Goal: Register for event/course: Register for event/course

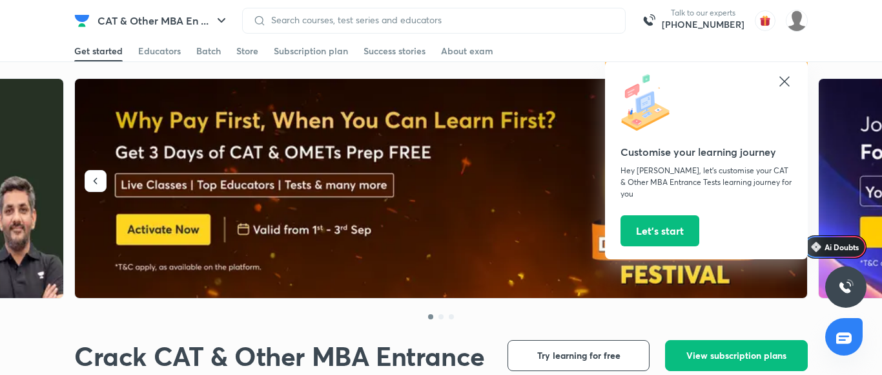
click at [784, 81] on icon at bounding box center [784, 81] width 15 height 15
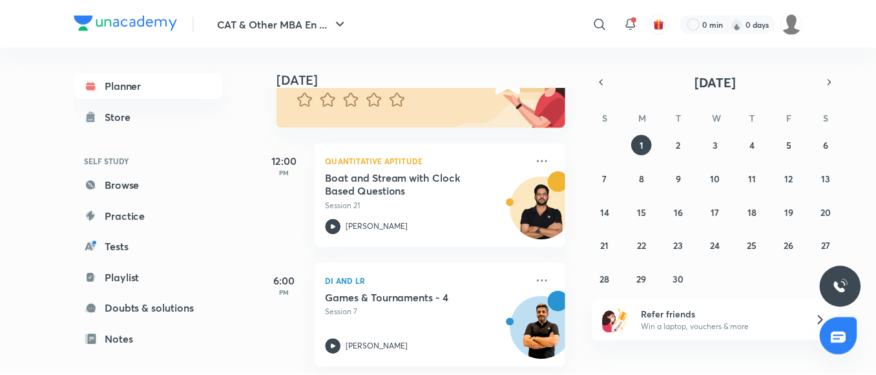
scroll to position [153, 0]
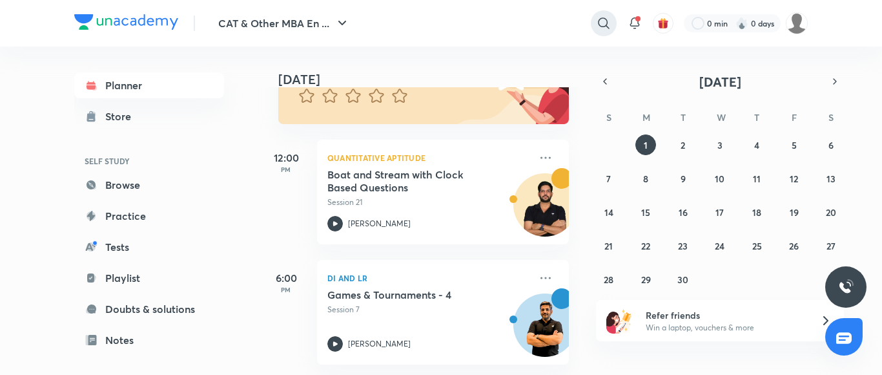
click at [599, 21] on icon at bounding box center [603, 22] width 15 height 15
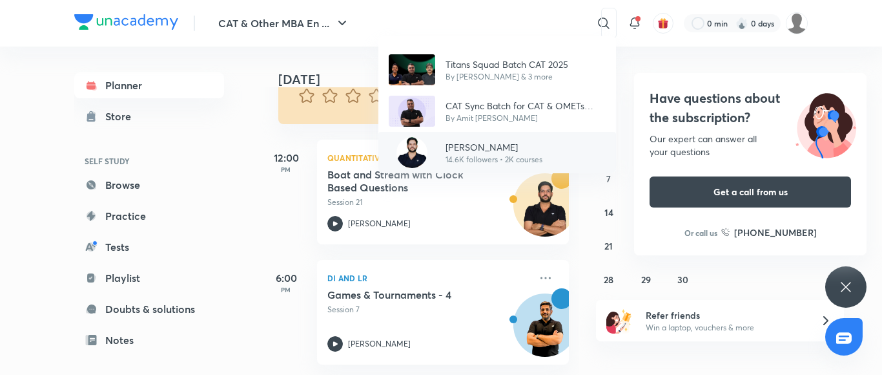
click at [418, 147] on img at bounding box center [411, 152] width 31 height 31
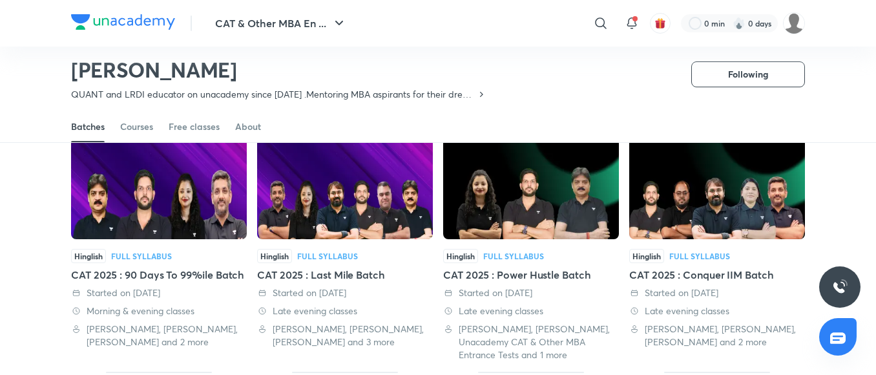
scroll to position [81, 0]
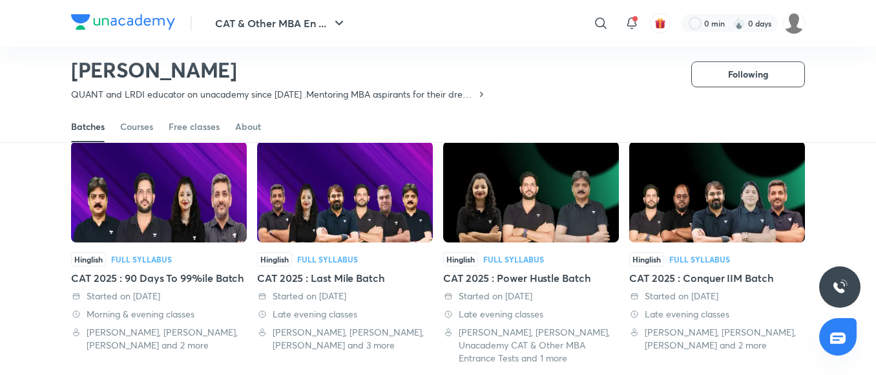
click at [205, 180] on img at bounding box center [159, 191] width 176 height 101
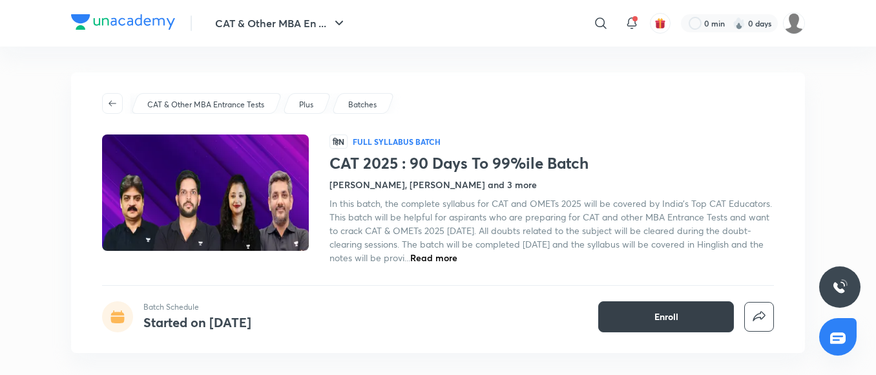
click at [690, 314] on button "Enroll" at bounding box center [666, 316] width 136 height 31
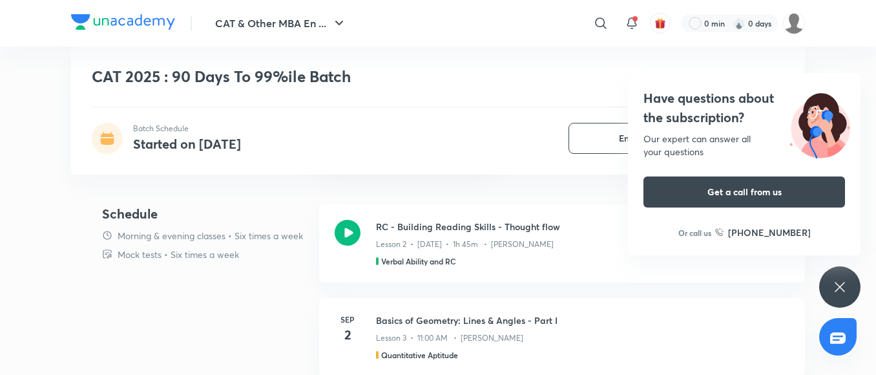
scroll to position [697, 0]
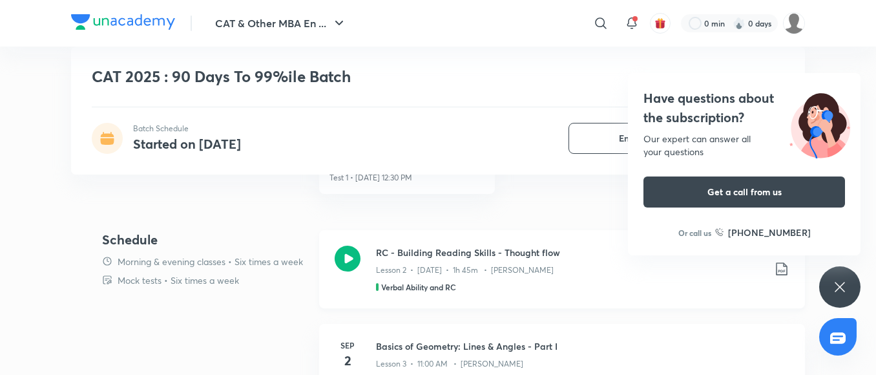
click at [347, 258] on icon at bounding box center [347, 258] width 26 height 26
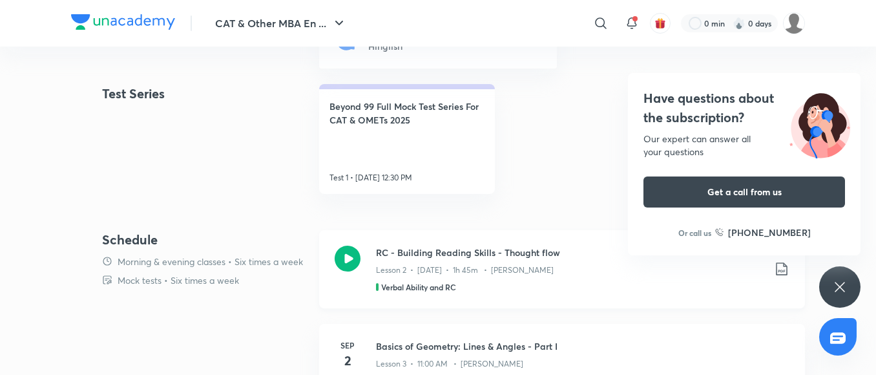
scroll to position [81, 0]
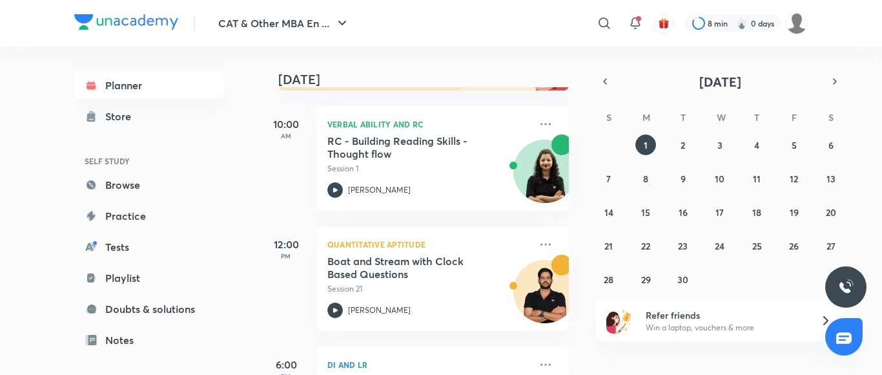
scroll to position [181, 0]
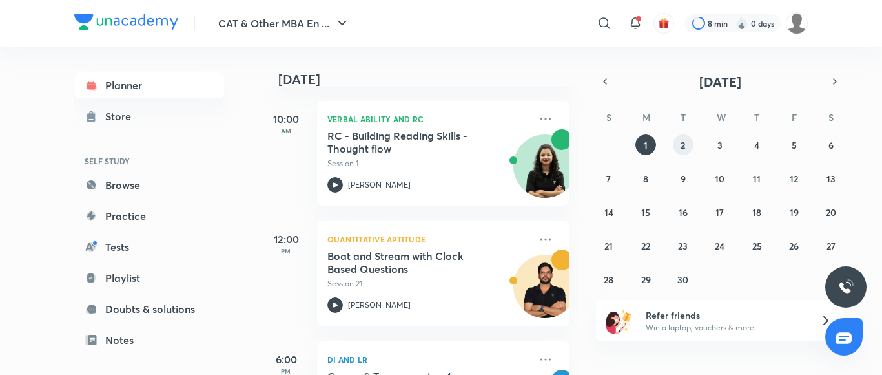
click at [682, 146] on abbr "2" at bounding box center [683, 145] width 5 height 12
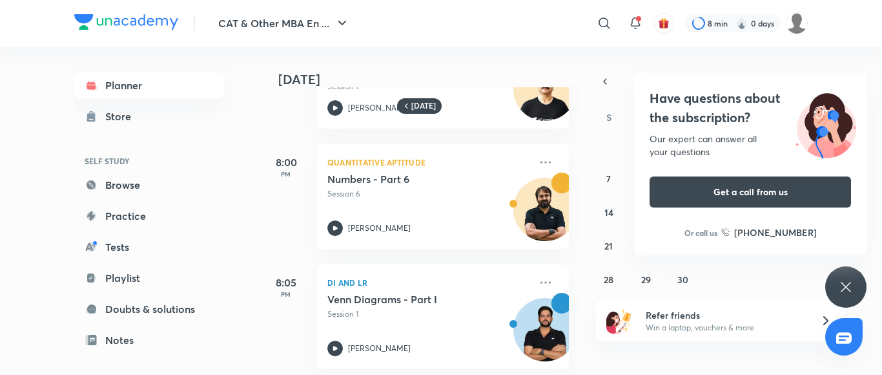
scroll to position [95, 0]
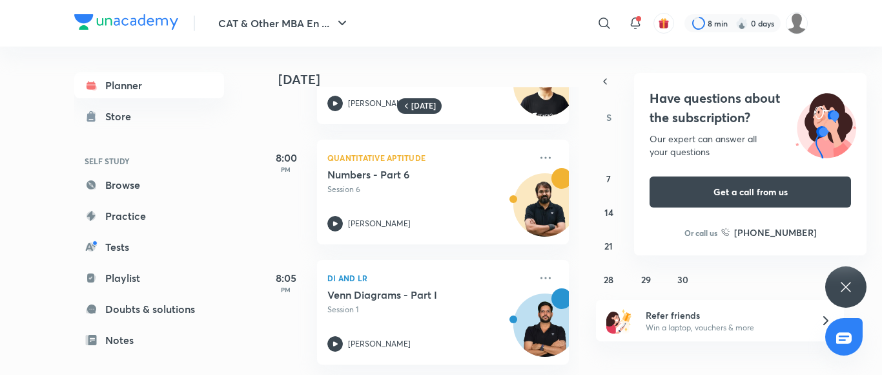
click at [841, 281] on icon at bounding box center [845, 286] width 15 height 15
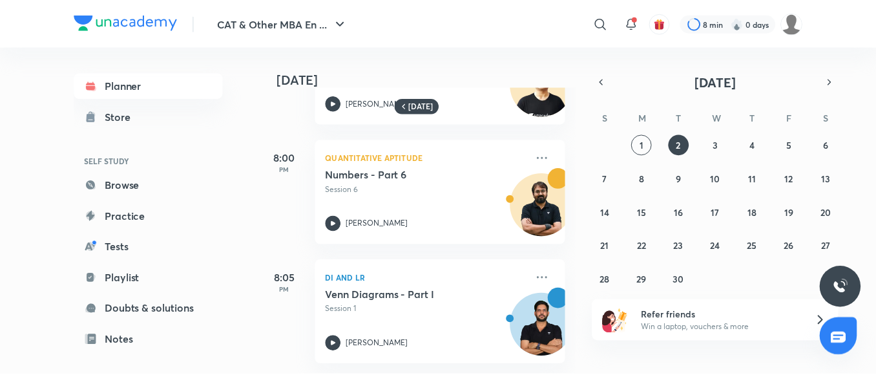
scroll to position [0, 0]
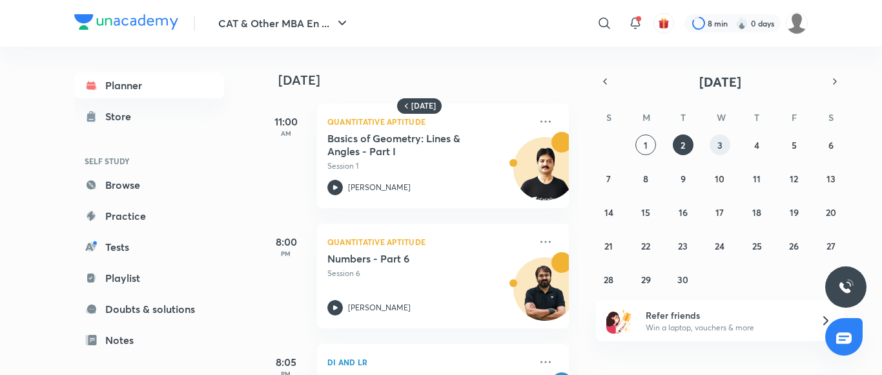
click at [722, 143] on abbr "3" at bounding box center [719, 145] width 5 height 12
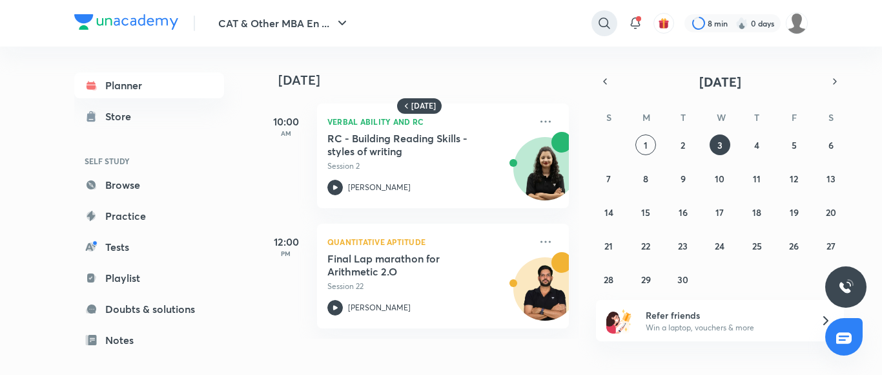
click at [603, 23] on icon at bounding box center [604, 22] width 15 height 15
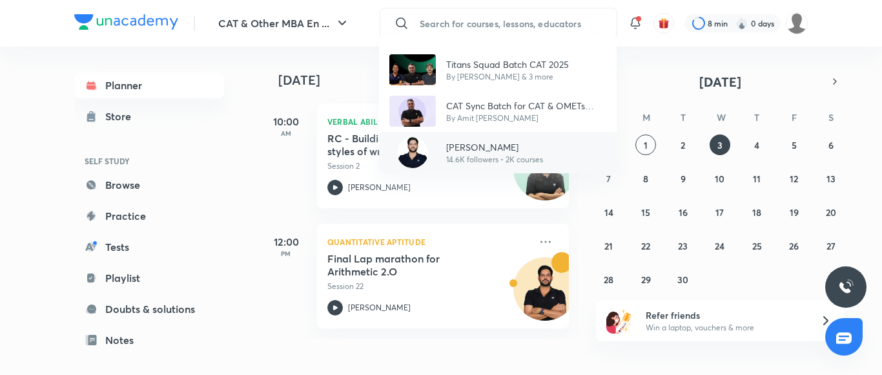
click at [422, 153] on img at bounding box center [412, 152] width 31 height 31
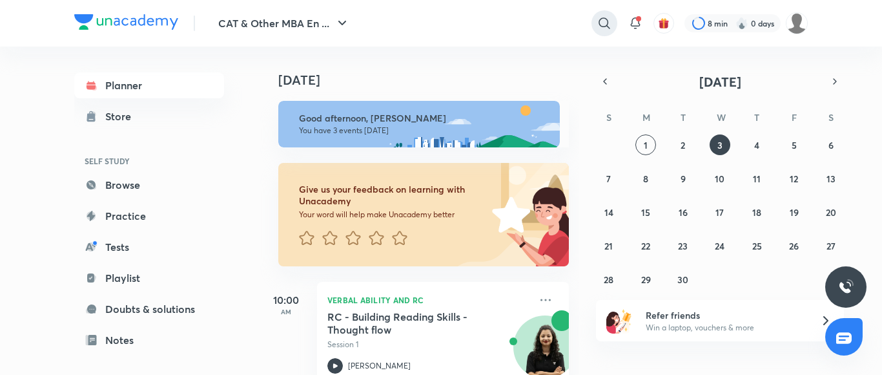
click at [604, 21] on icon at bounding box center [604, 22] width 15 height 15
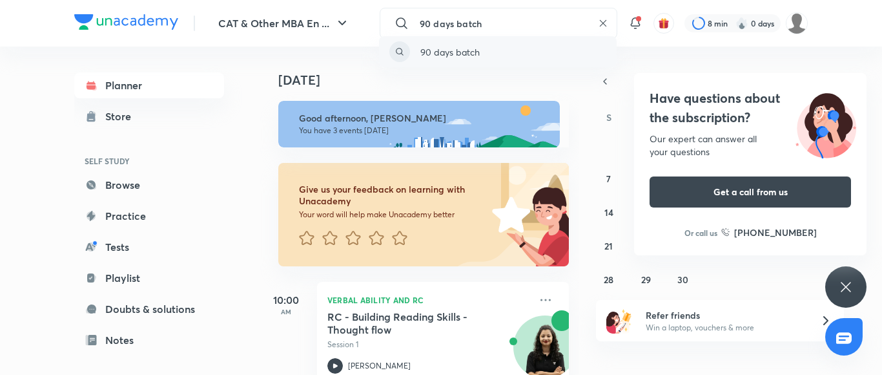
type input "90 days batch"
click at [578, 50] on div "90 days batch" at bounding box center [498, 51] width 238 height 31
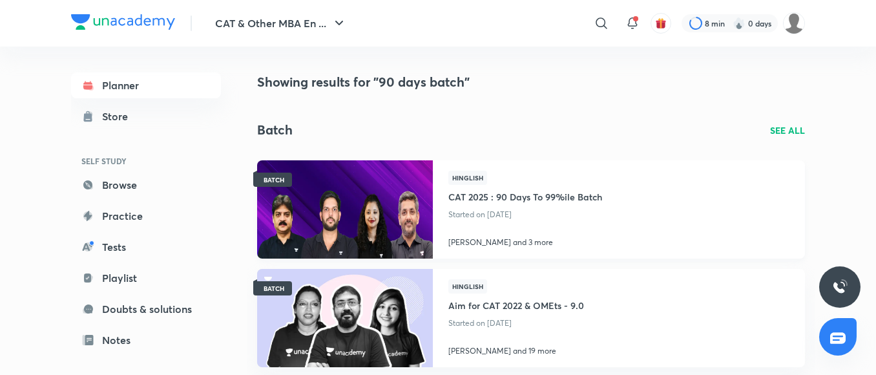
click at [320, 194] on img at bounding box center [344, 209] width 179 height 100
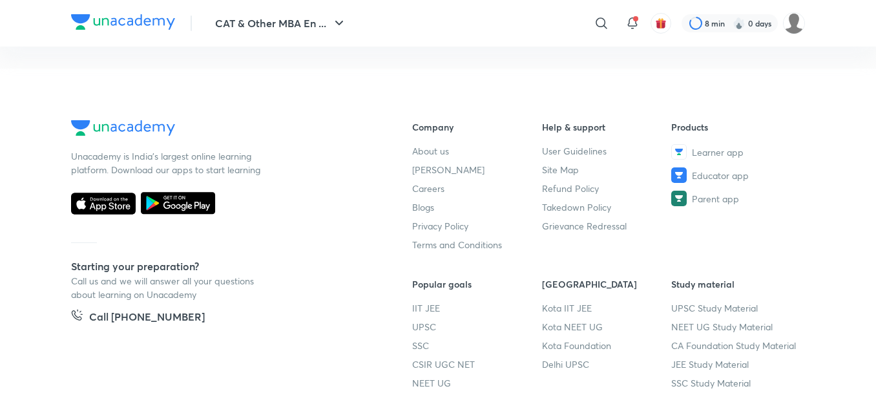
scroll to position [757, 0]
